Goal: Navigation & Orientation: Find specific page/section

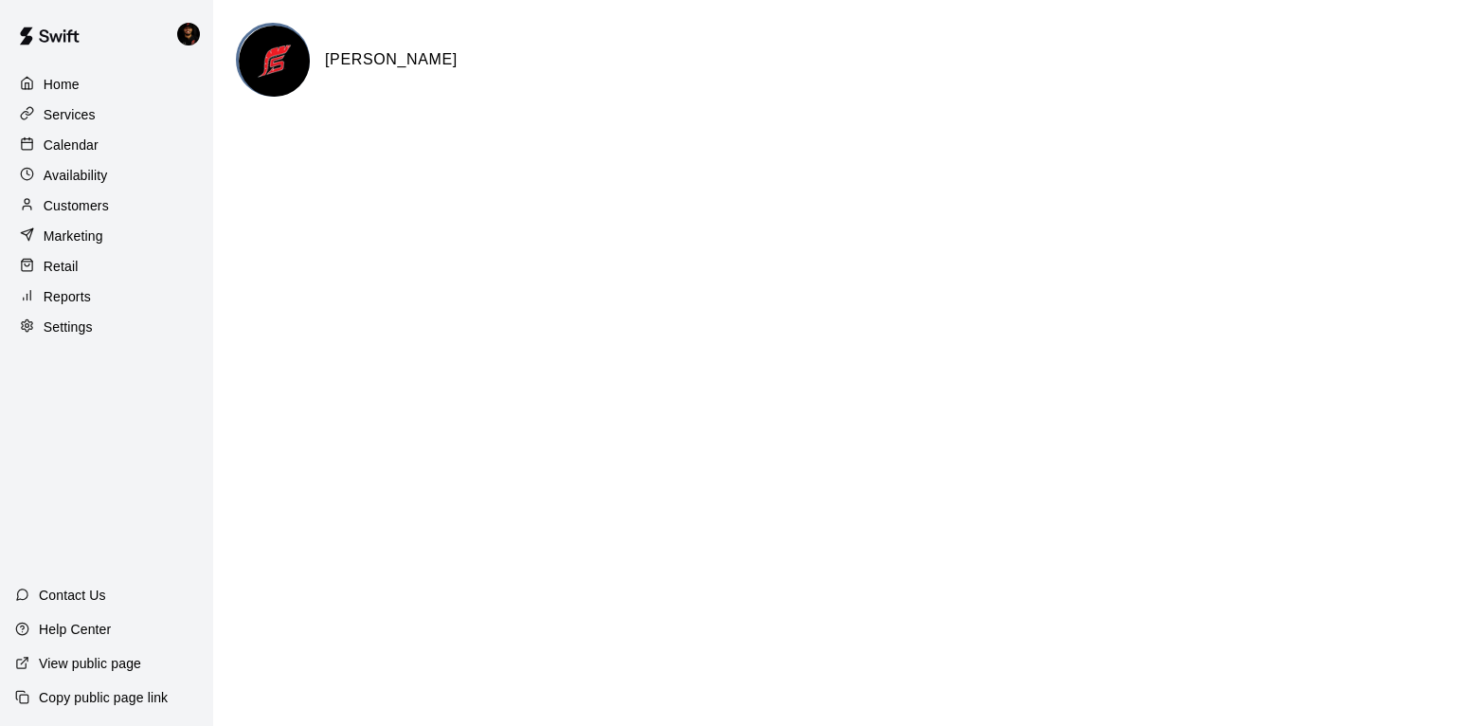
click at [65, 124] on div "Services" at bounding box center [106, 114] width 183 height 28
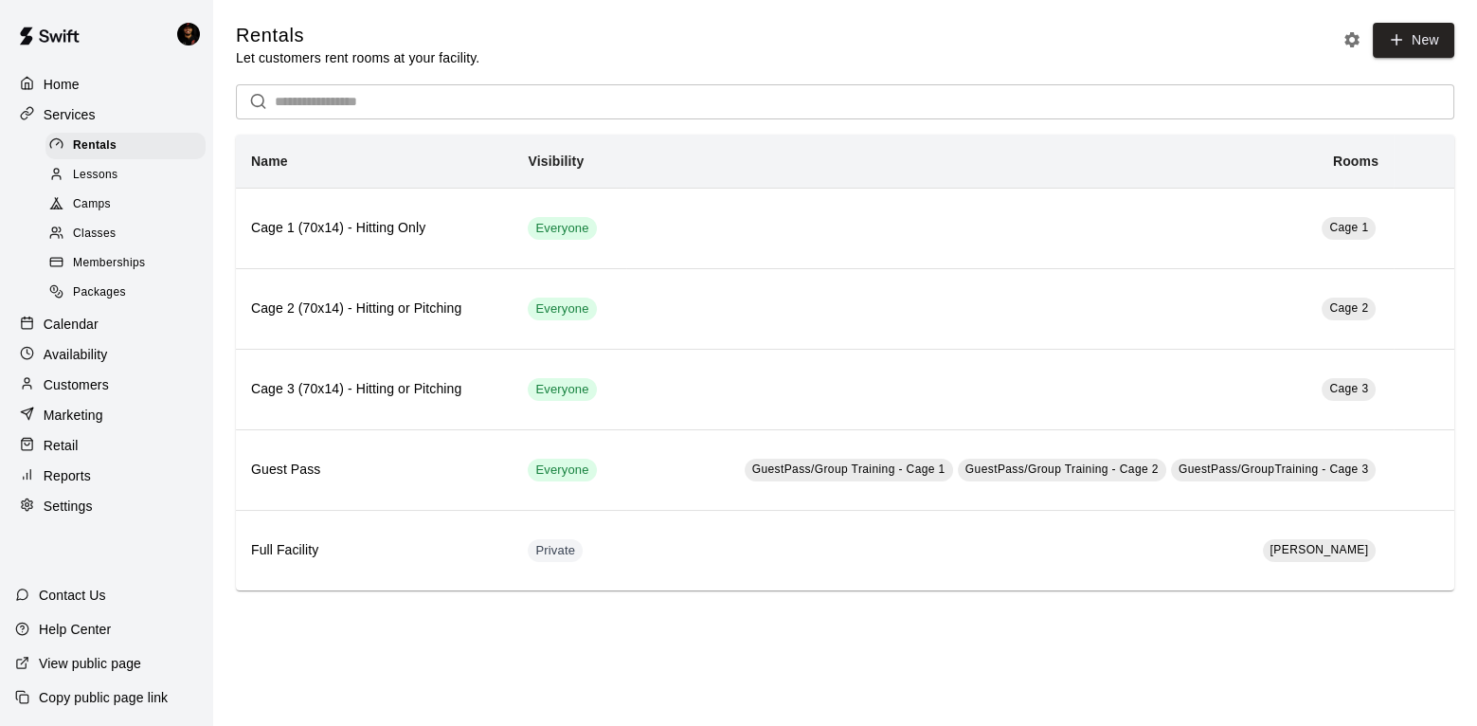
click at [78, 329] on p "Calendar" at bounding box center [71, 324] width 55 height 19
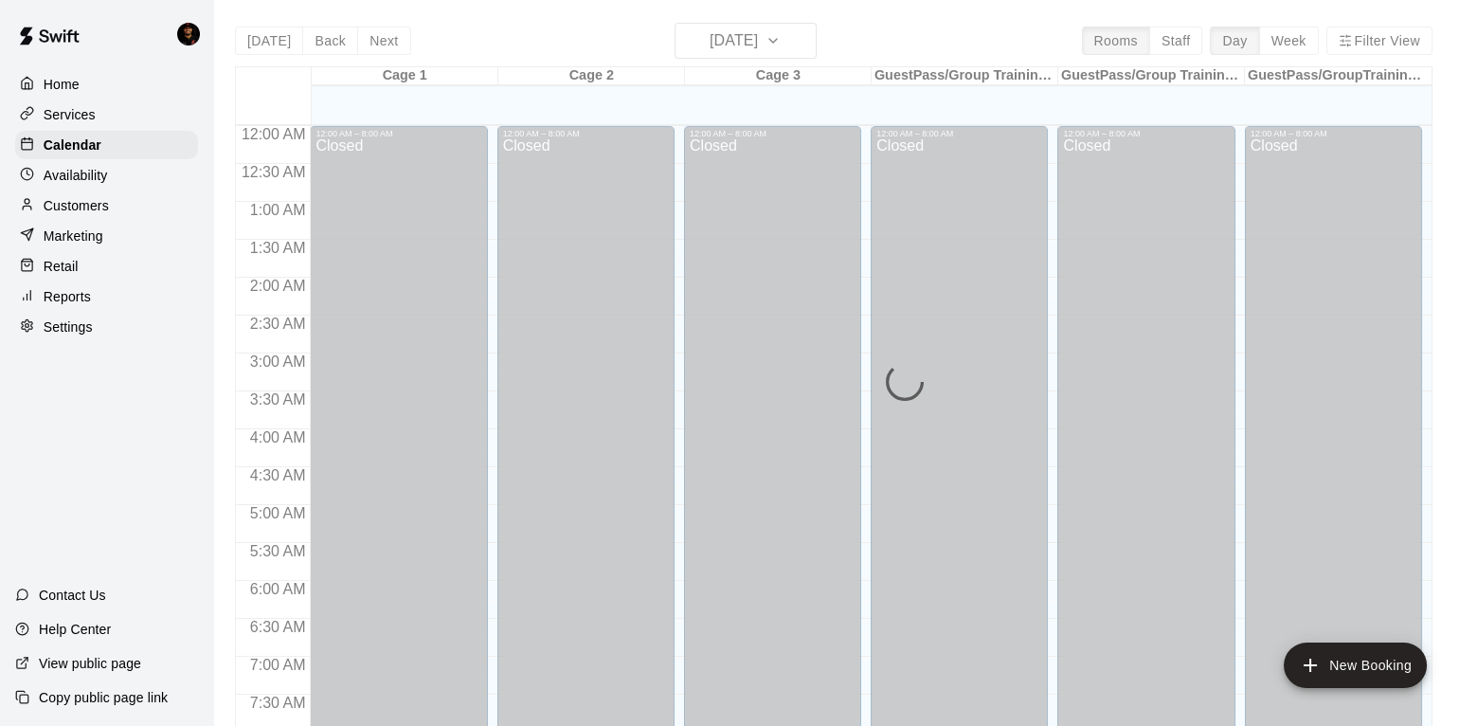
scroll to position [960, 0]
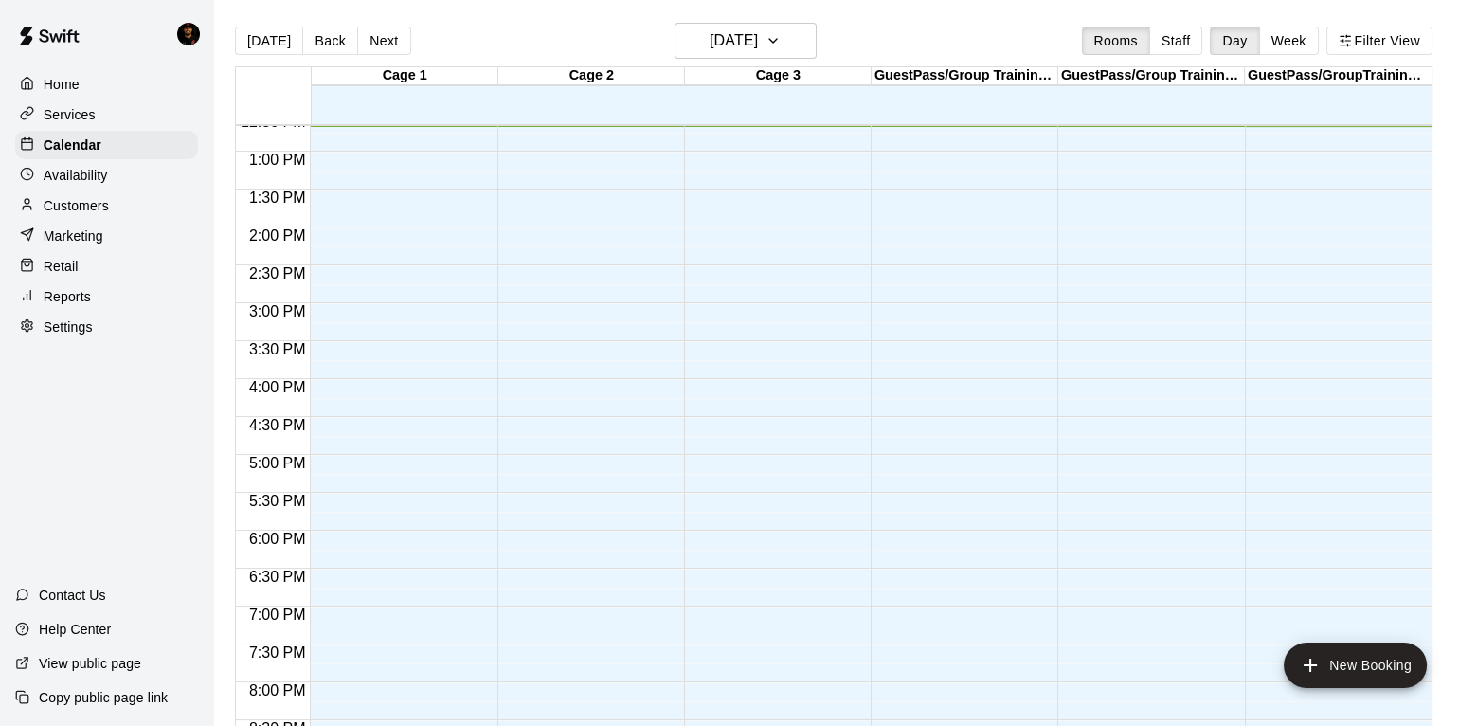
click at [96, 120] on div "Services" at bounding box center [106, 114] width 183 height 28
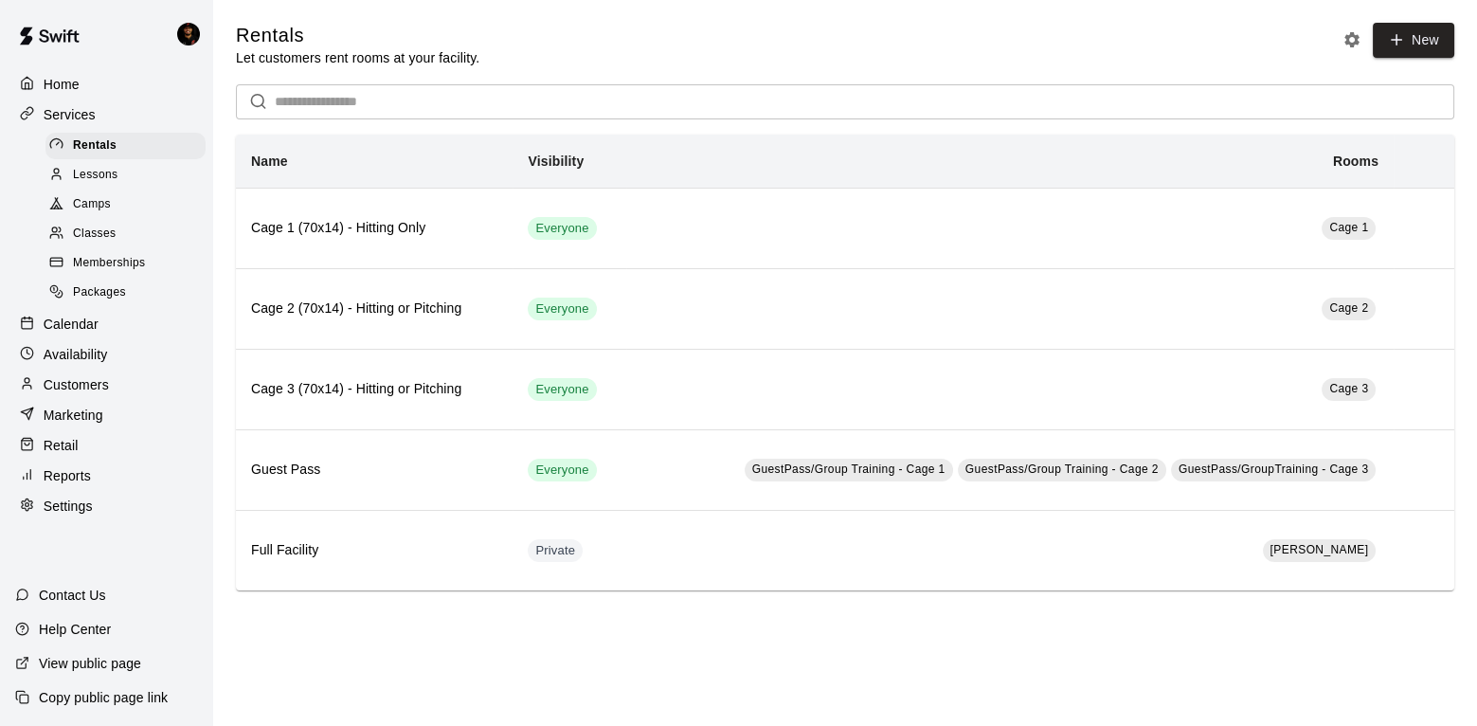
click at [155, 158] on link "Rentals" at bounding box center [129, 145] width 168 height 29
click at [155, 179] on div "Lessons" at bounding box center [125, 175] width 160 height 27
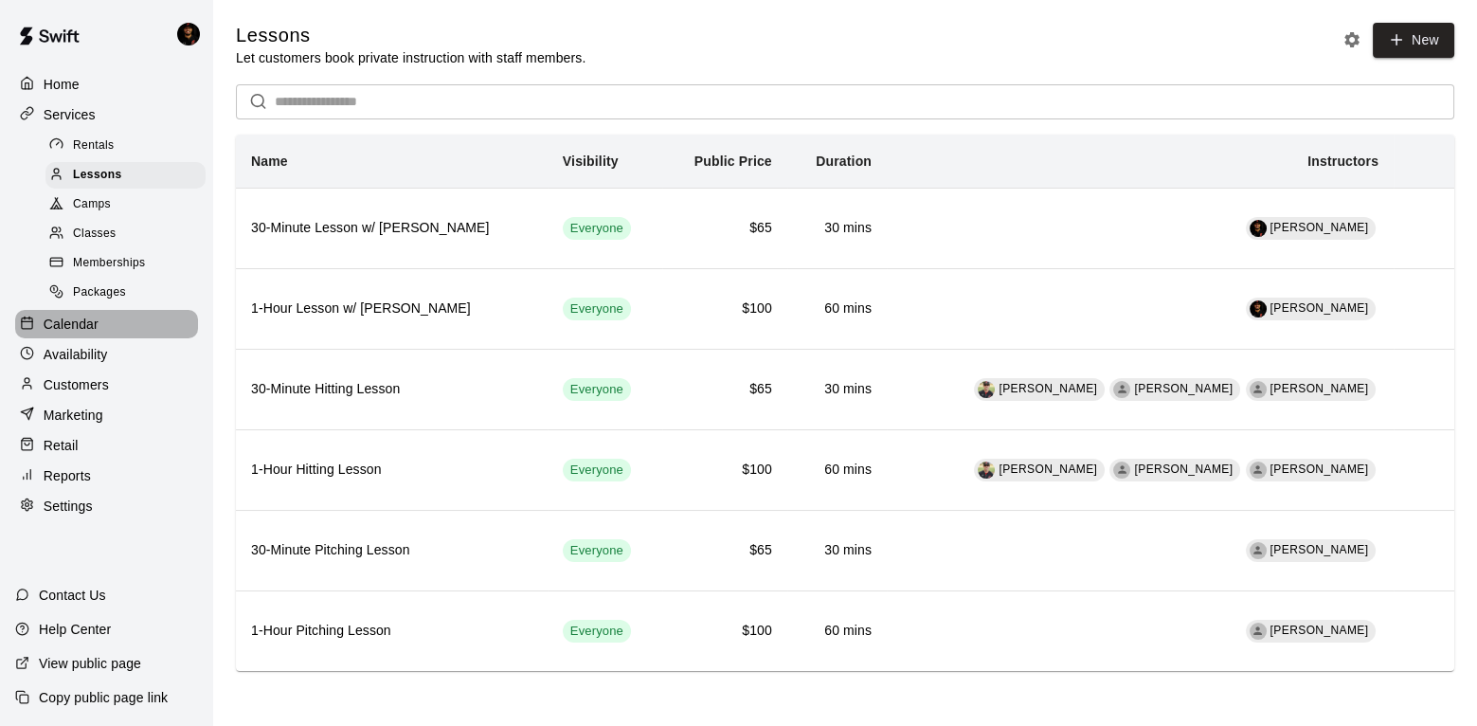
click at [69, 333] on div "Calendar" at bounding box center [106, 324] width 183 height 28
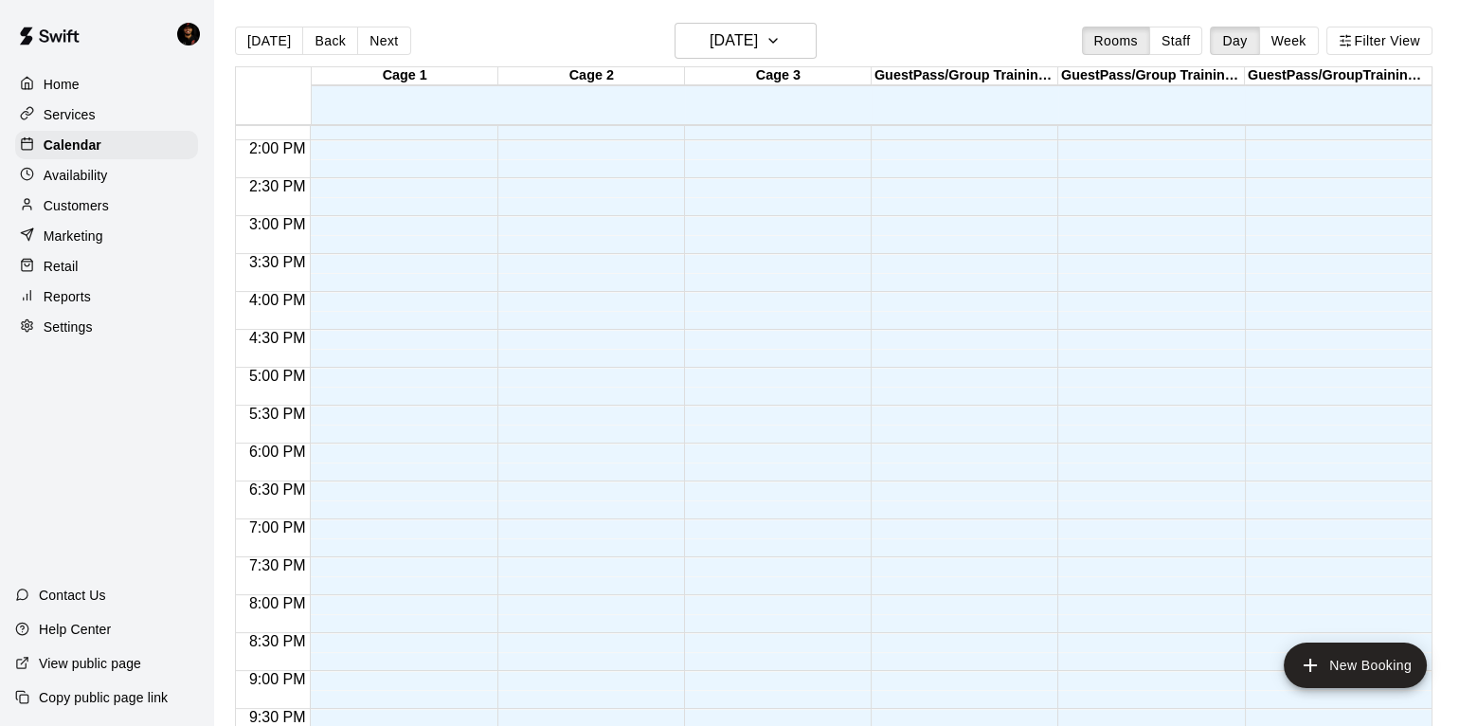
scroll to position [1111, 0]
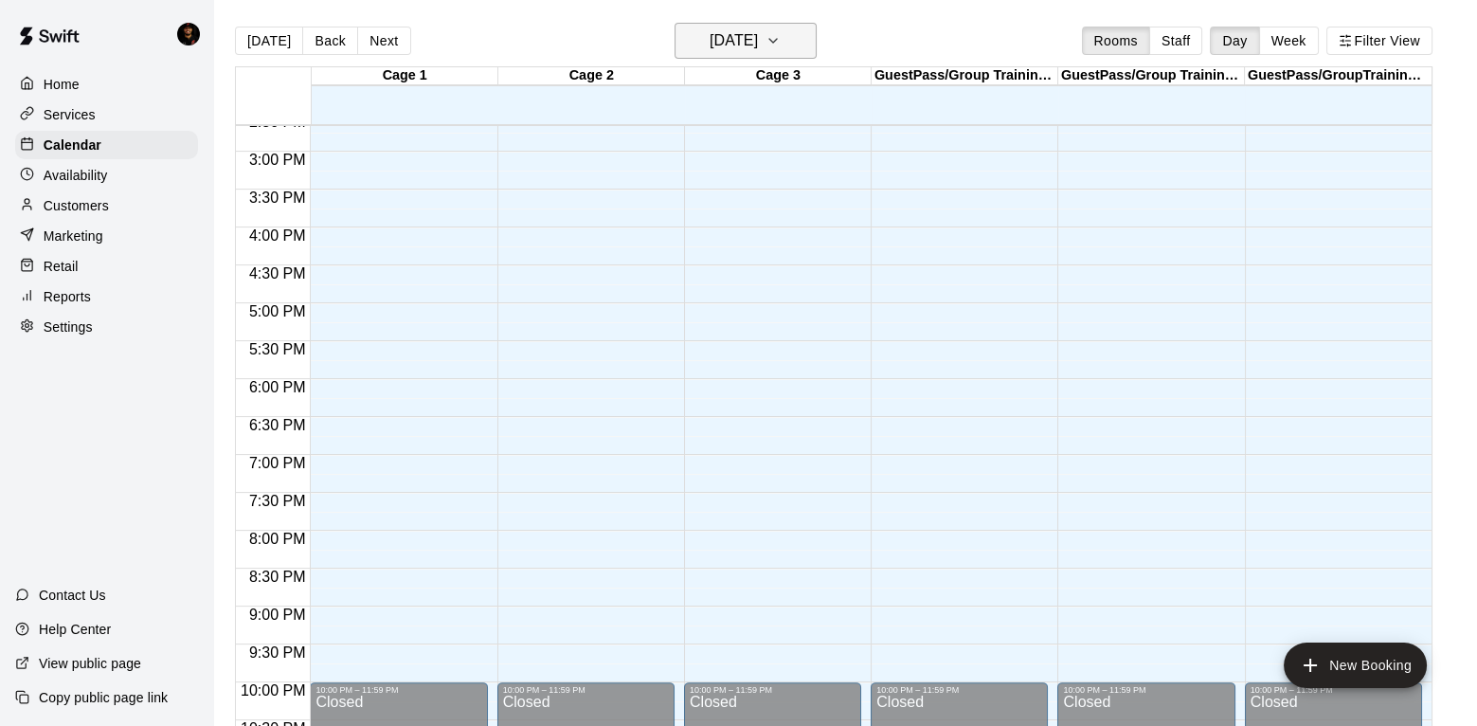
click at [726, 40] on h6 "[DATE]" at bounding box center [734, 40] width 48 height 27
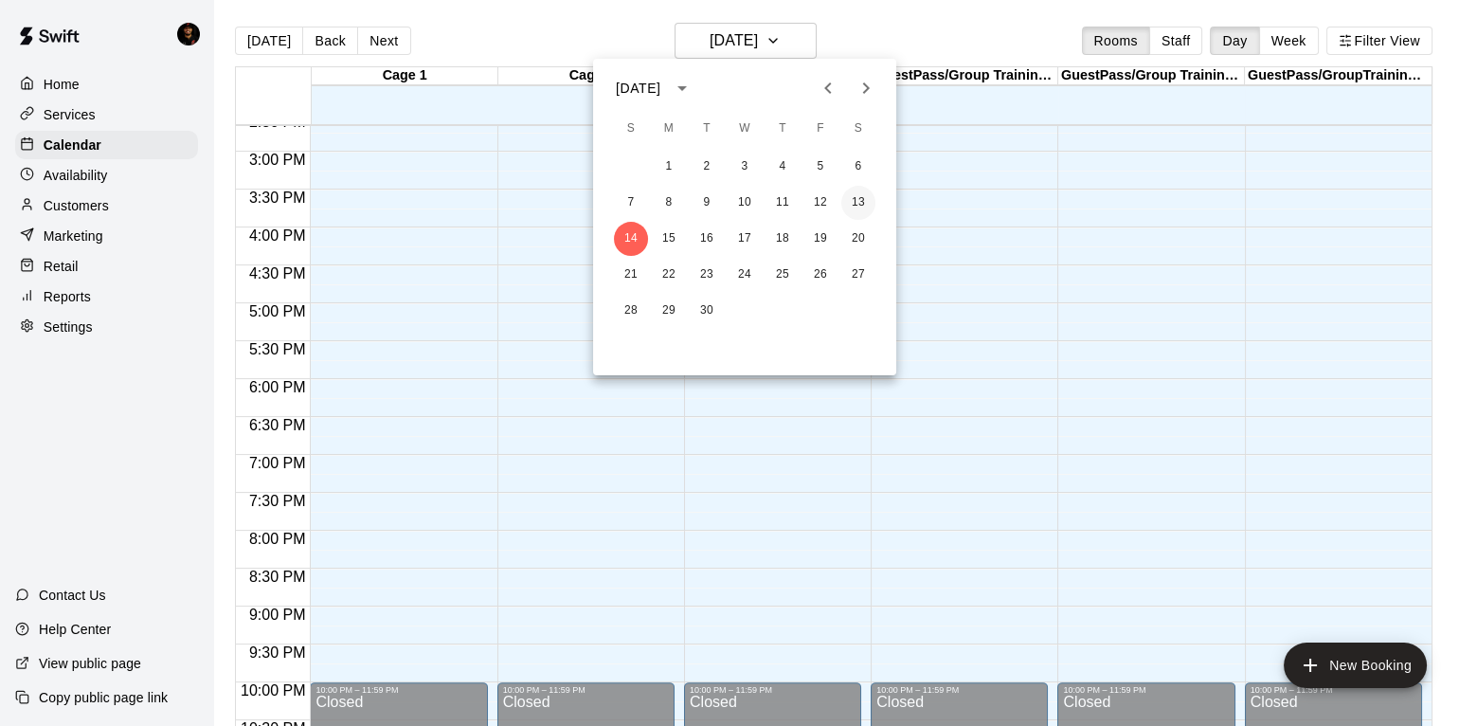
click at [864, 207] on button "13" at bounding box center [858, 203] width 34 height 34
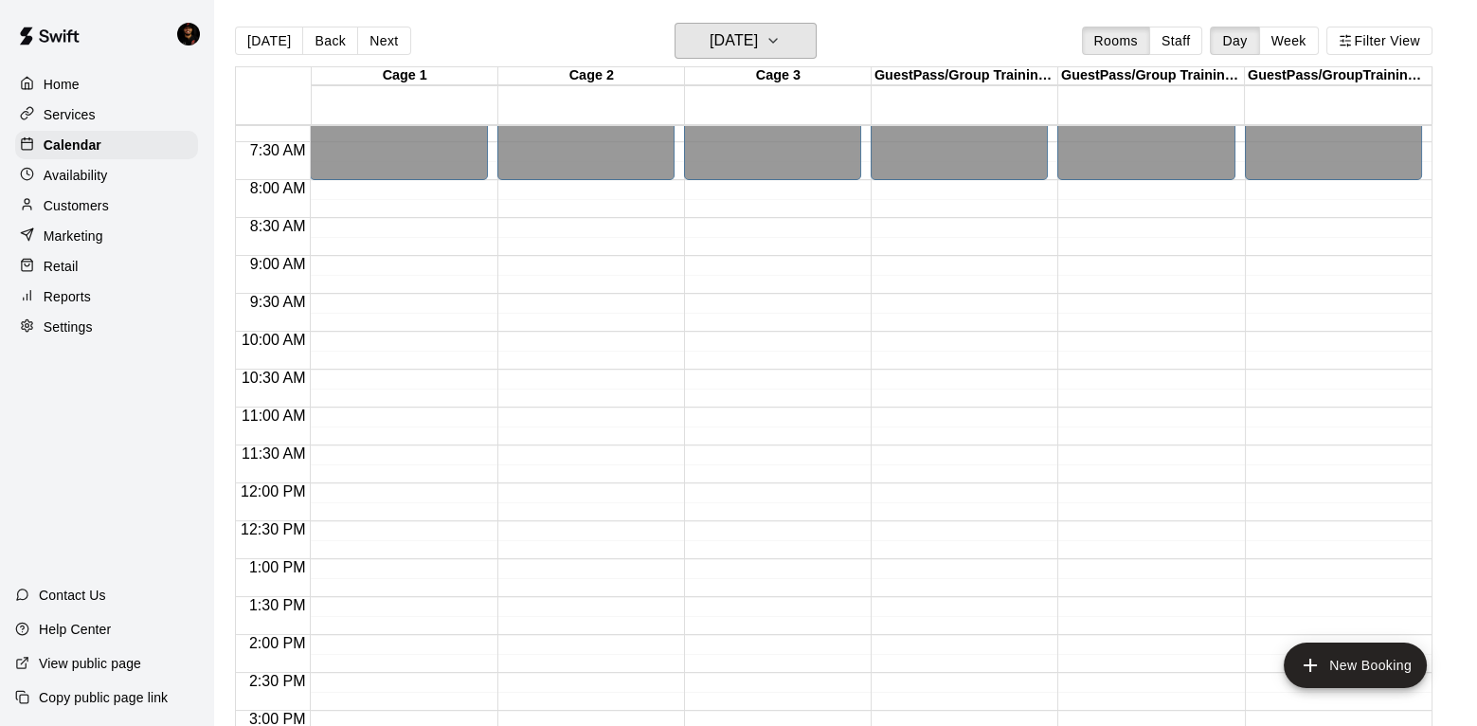
scroll to position [1196, 0]
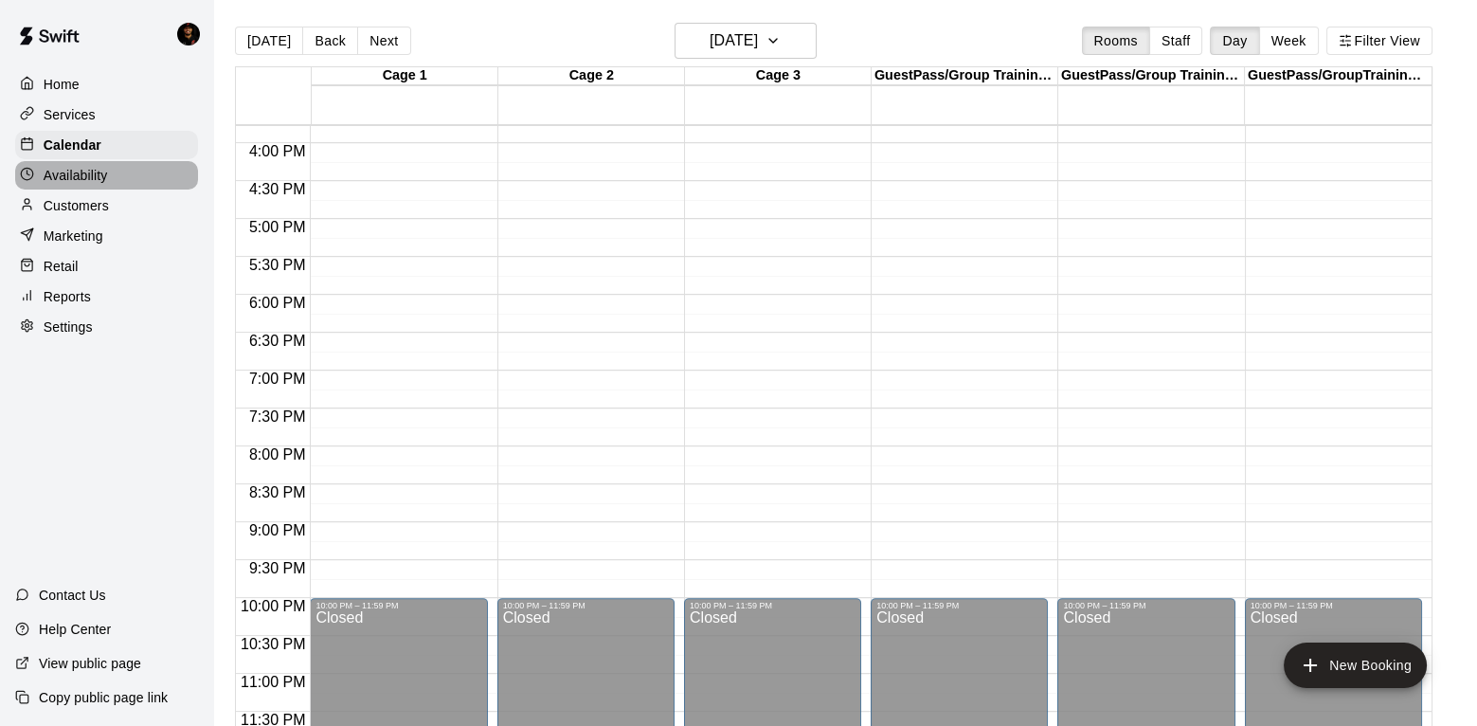
click at [114, 173] on div "Availability" at bounding box center [106, 175] width 183 height 28
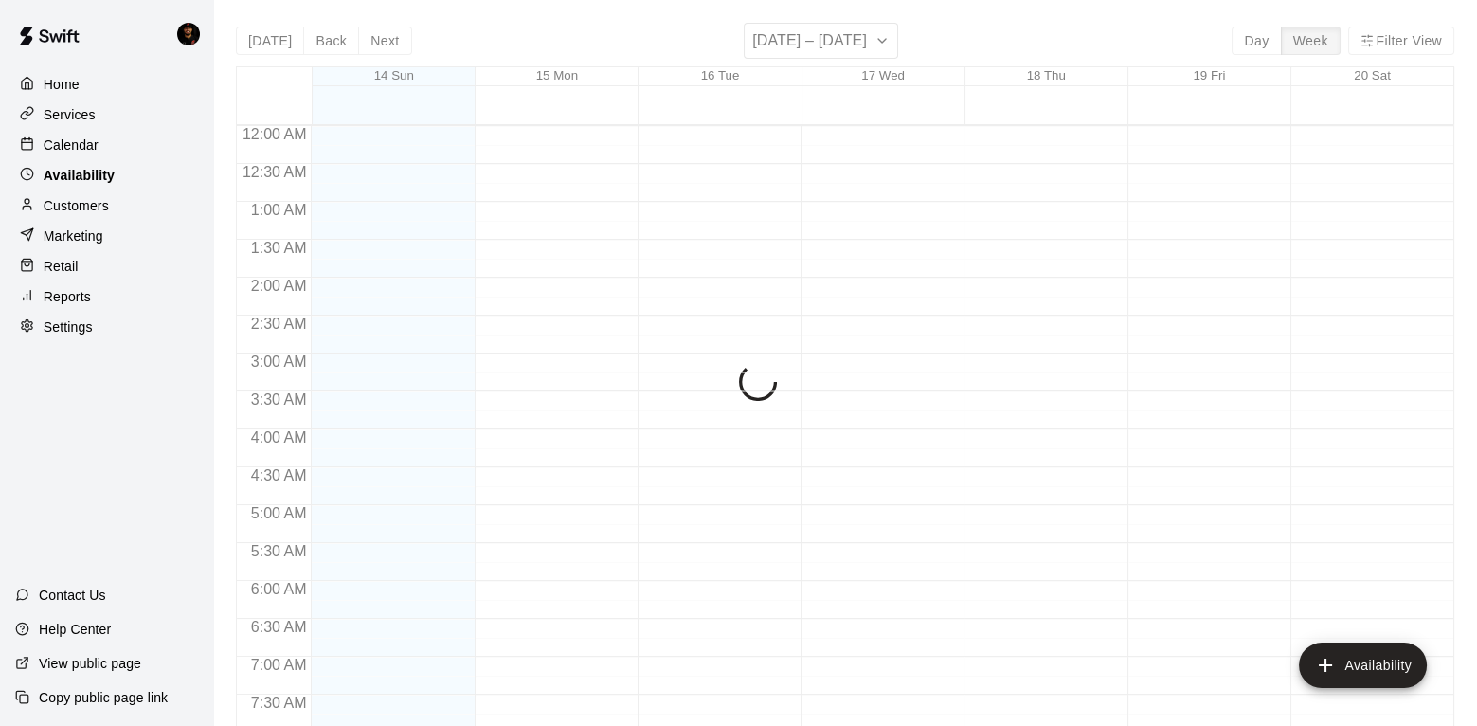
scroll to position [960, 0]
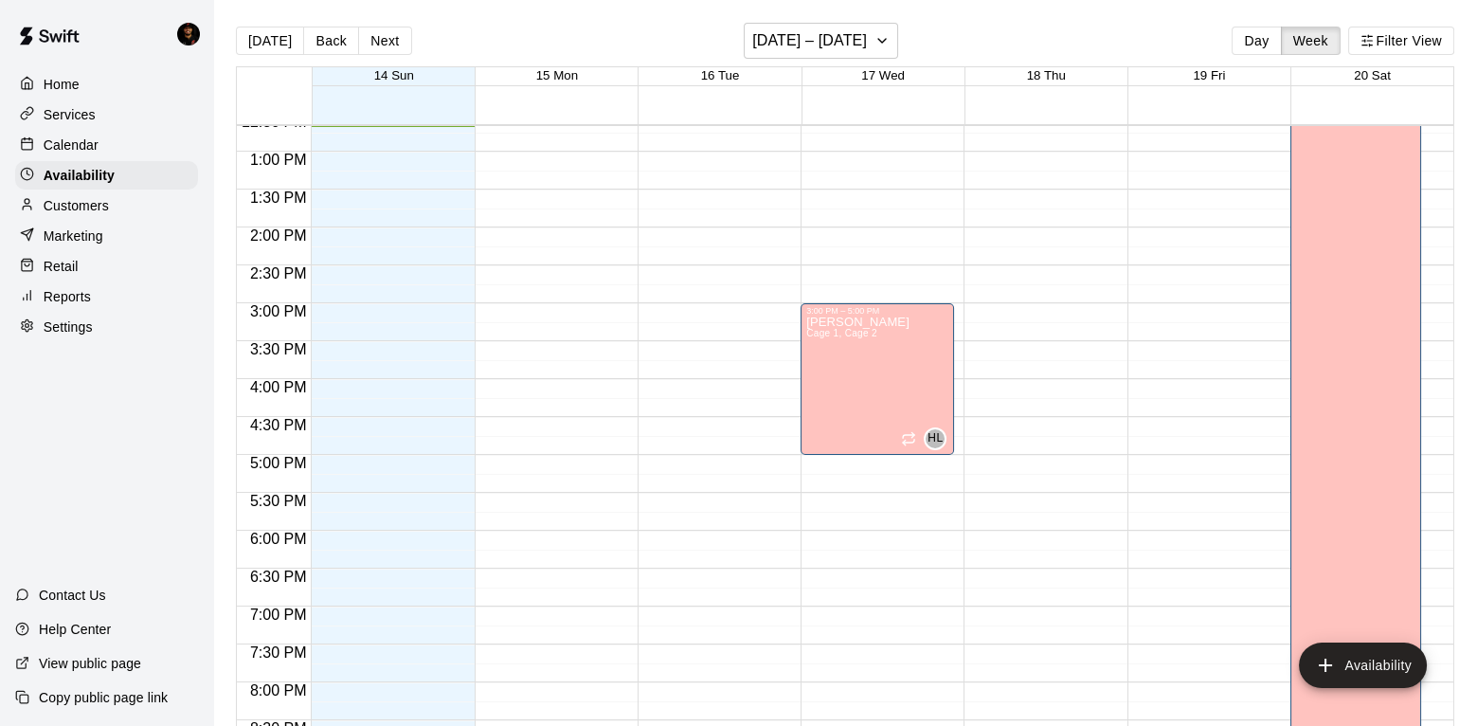
click at [99, 212] on p "Customers" at bounding box center [76, 205] width 65 height 19
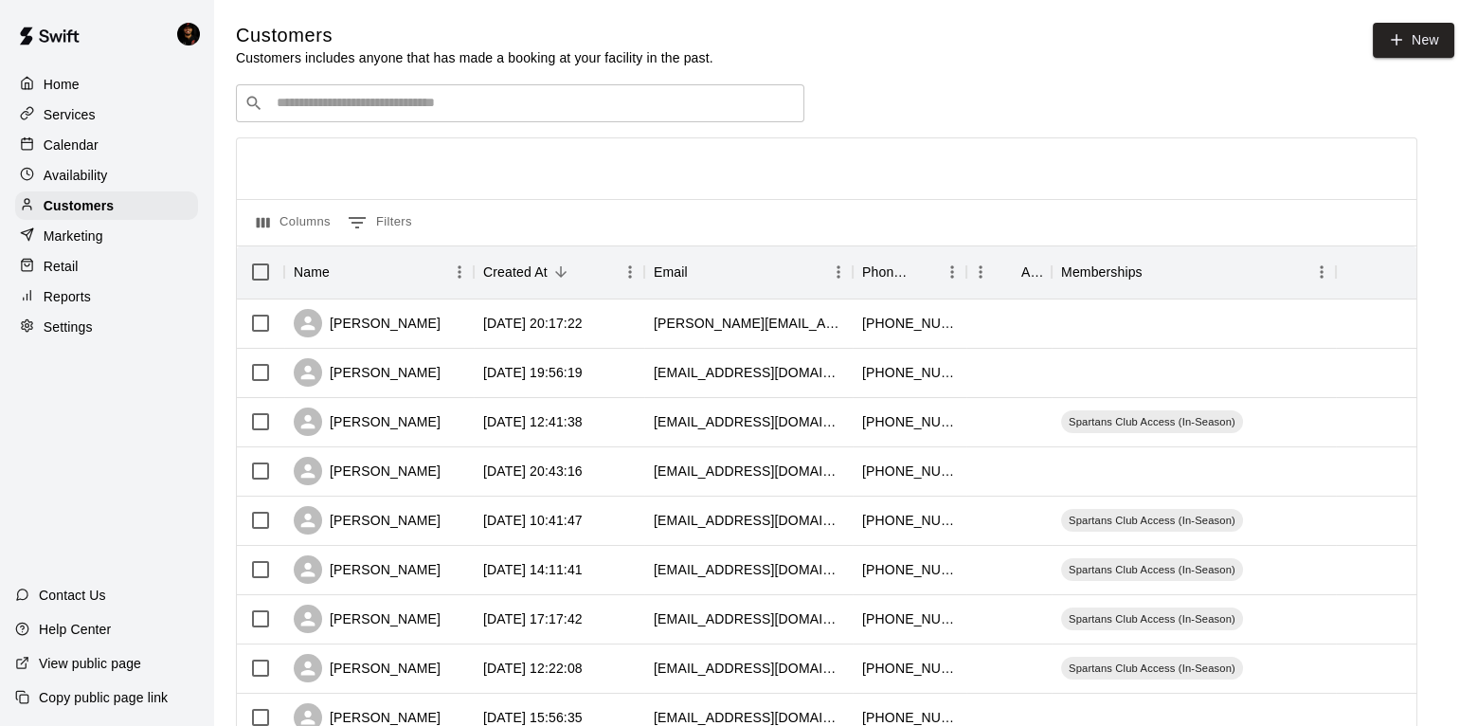
click at [83, 139] on p "Calendar" at bounding box center [71, 144] width 55 height 19
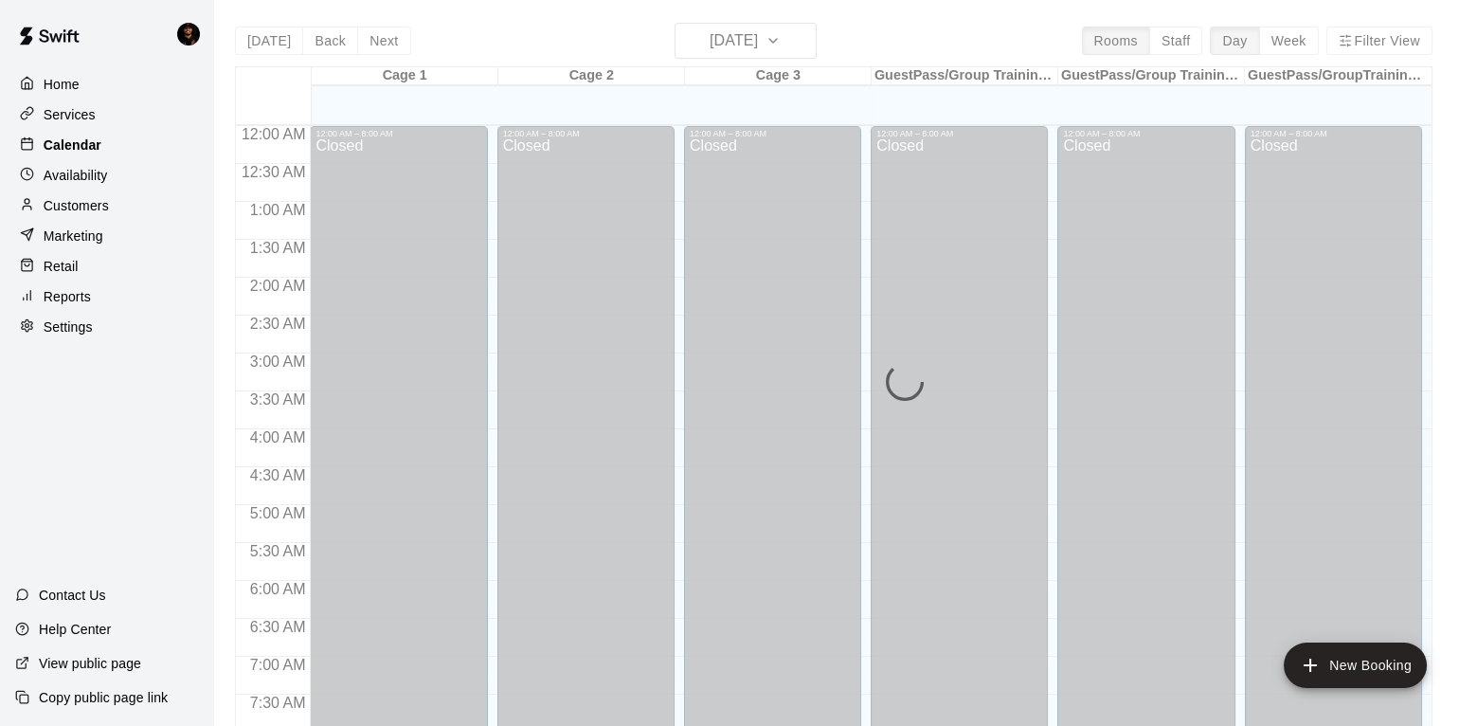
scroll to position [961, 0]
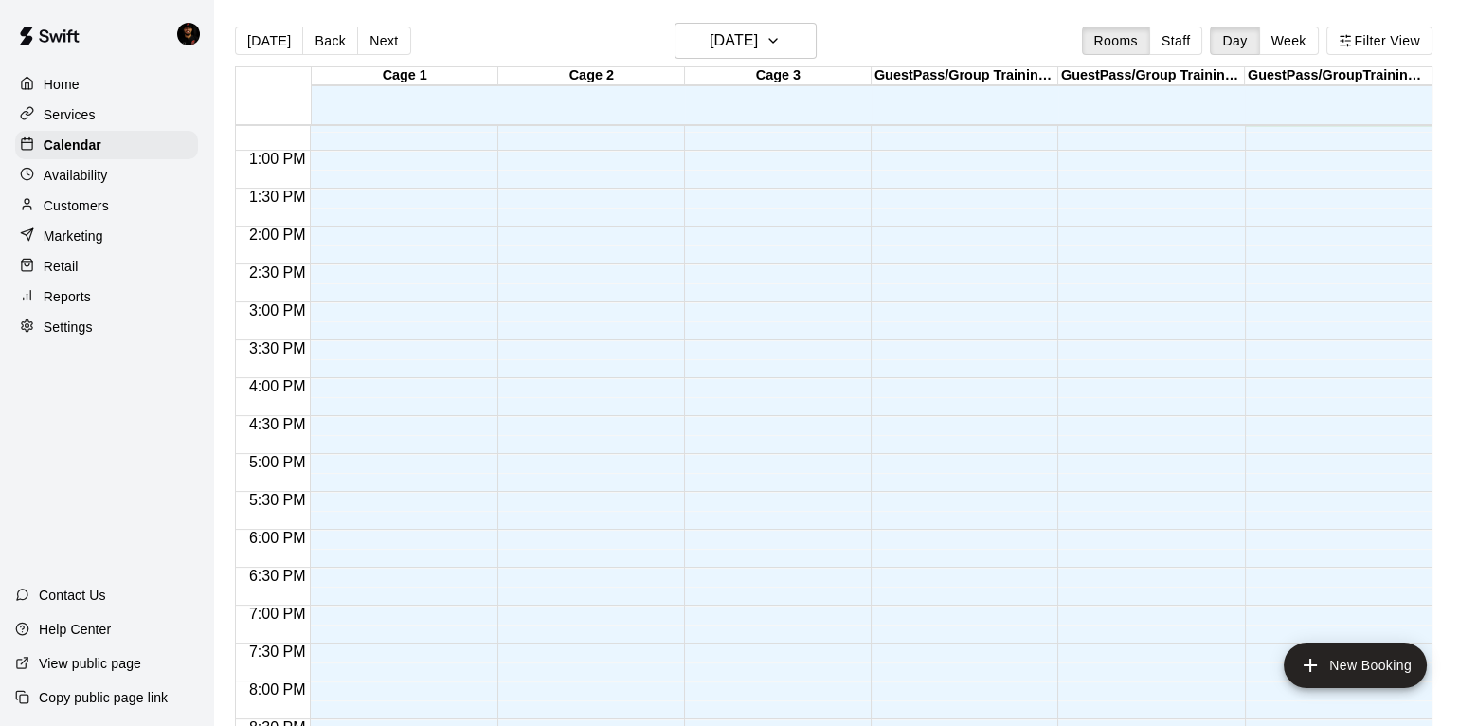
click at [82, 124] on div "Services" at bounding box center [106, 114] width 183 height 28
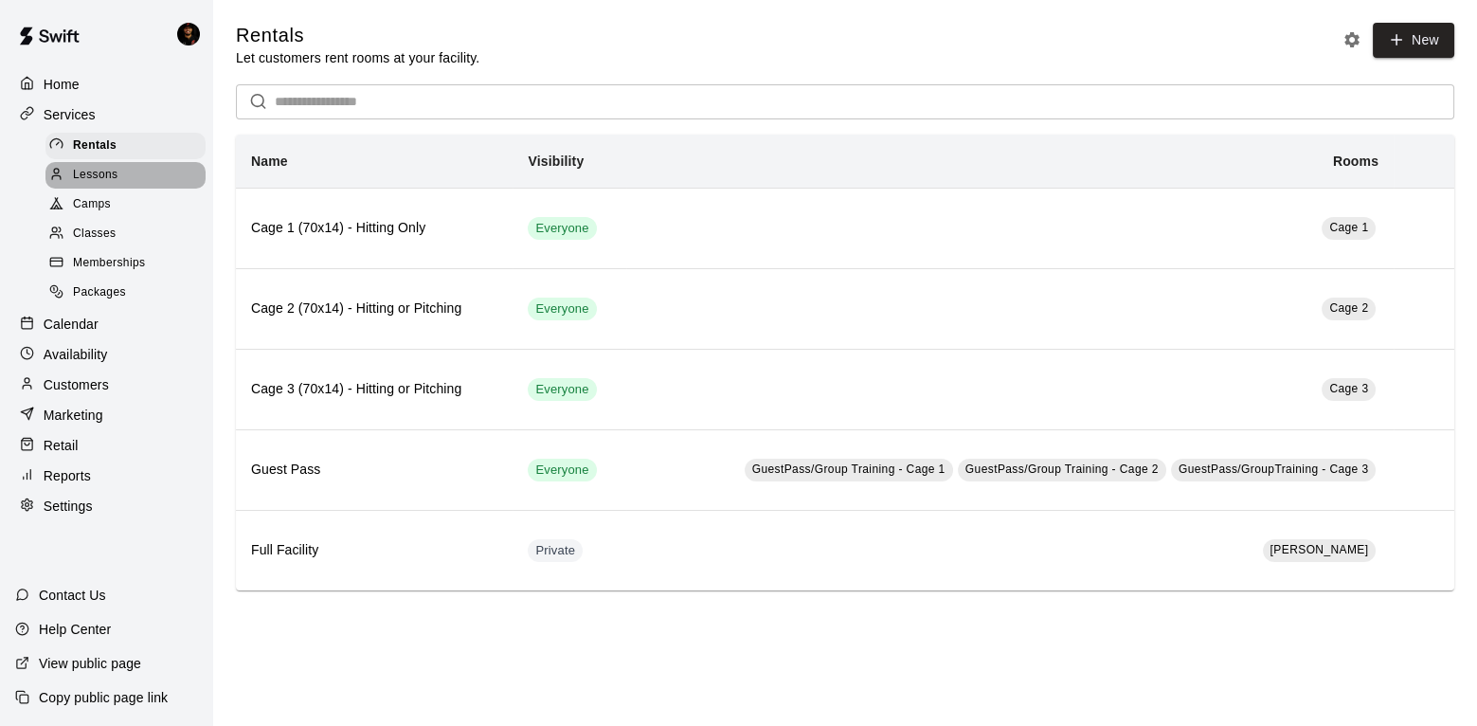
click at [110, 179] on span "Lessons" at bounding box center [95, 175] width 45 height 19
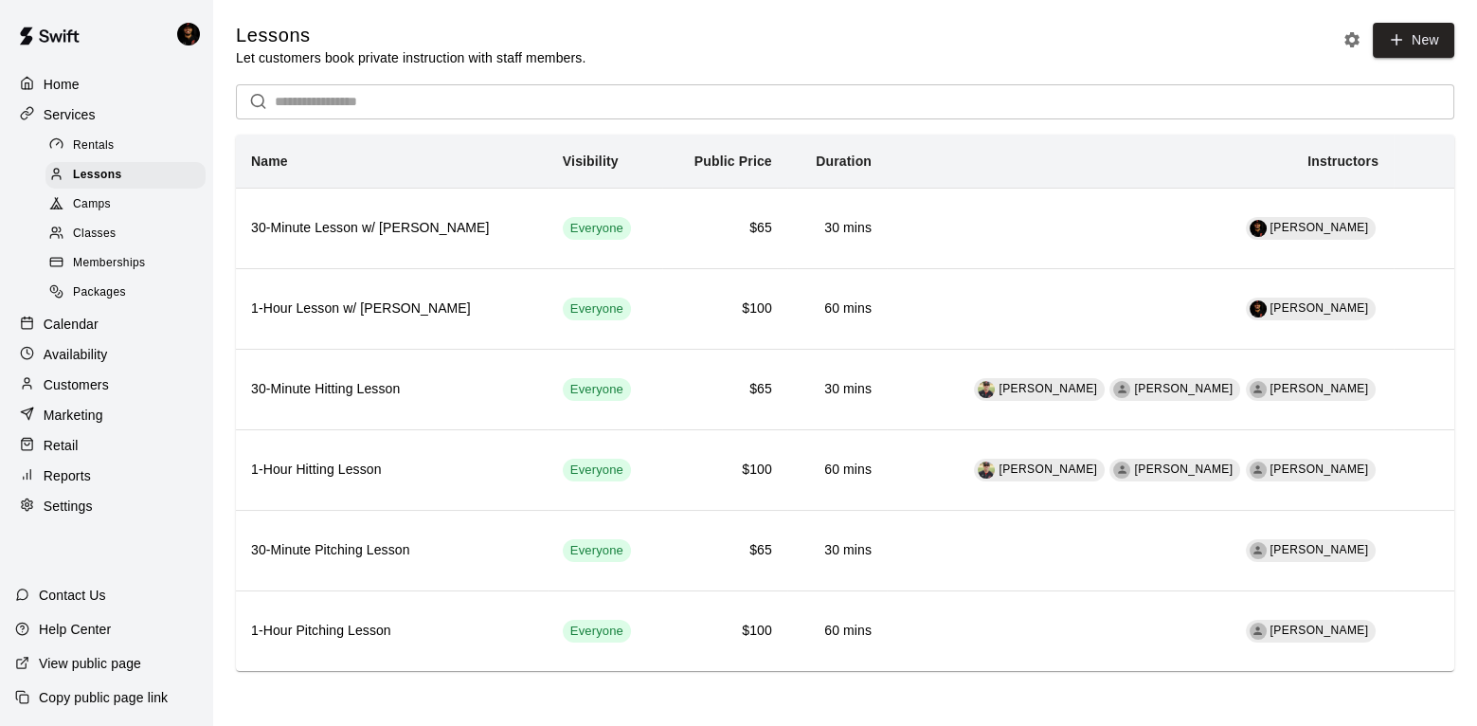
click at [107, 653] on div "View public page" at bounding box center [78, 663] width 156 height 34
